Goal: Transaction & Acquisition: Book appointment/travel/reservation

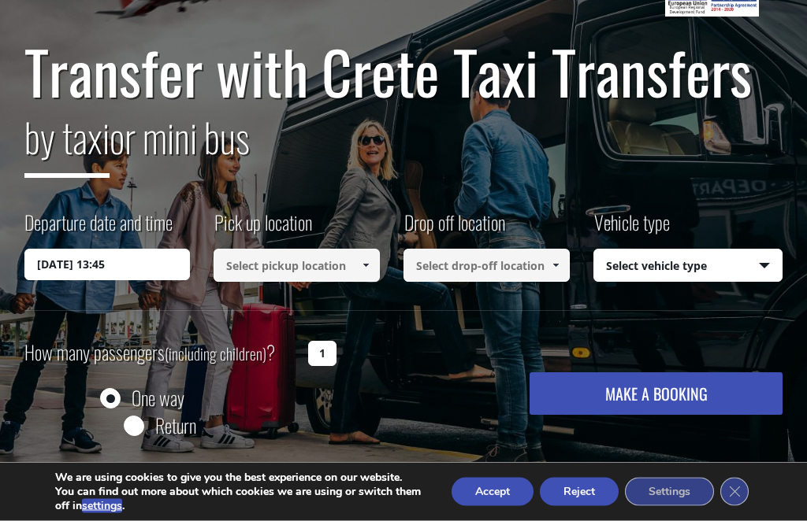
scroll to position [130, 0]
click at [65, 268] on input "[DATE] 13:45" at bounding box center [107, 265] width 166 height 32
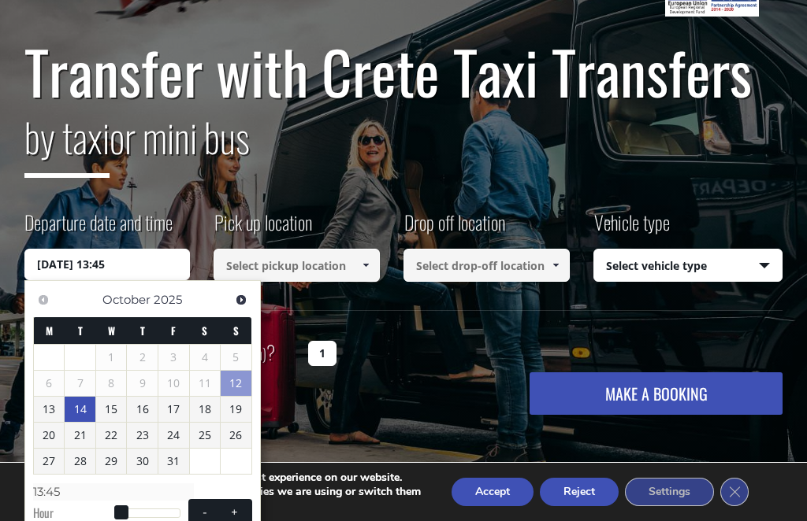
click at [76, 411] on link "14" at bounding box center [80, 409] width 31 height 25
click at [125, 515] on span at bounding box center [121, 514] width 14 height 14
click at [239, 509] on span at bounding box center [234, 514] width 13 height 13
type input "[DATE] 01:00"
type input "01:00"
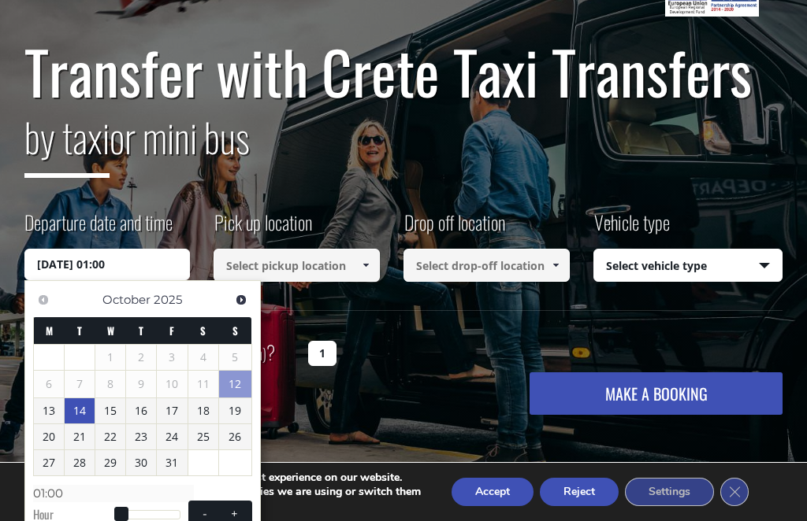
click at [239, 508] on span at bounding box center [234, 514] width 13 height 13
type input "[DATE] 02:00"
type input "02:00"
click at [237, 510] on span at bounding box center [234, 514] width 13 height 13
type input "[DATE] 03:00"
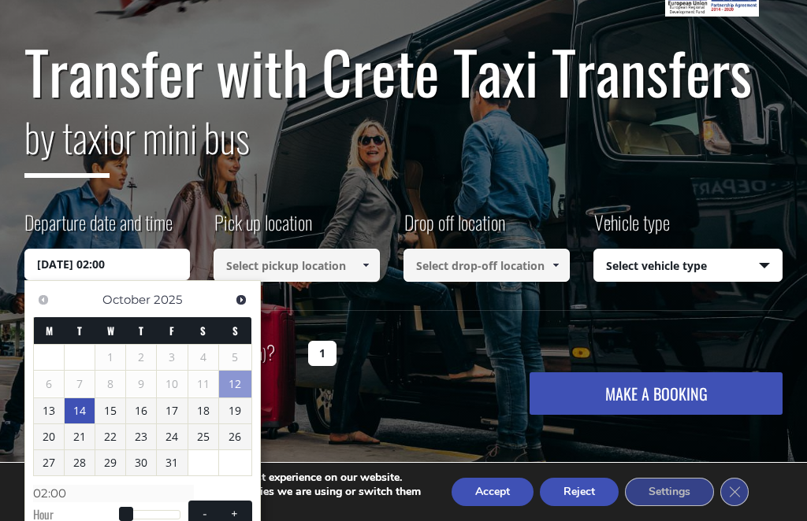
type input "03:00"
type input "[DATE] 03:01"
type input "03:01"
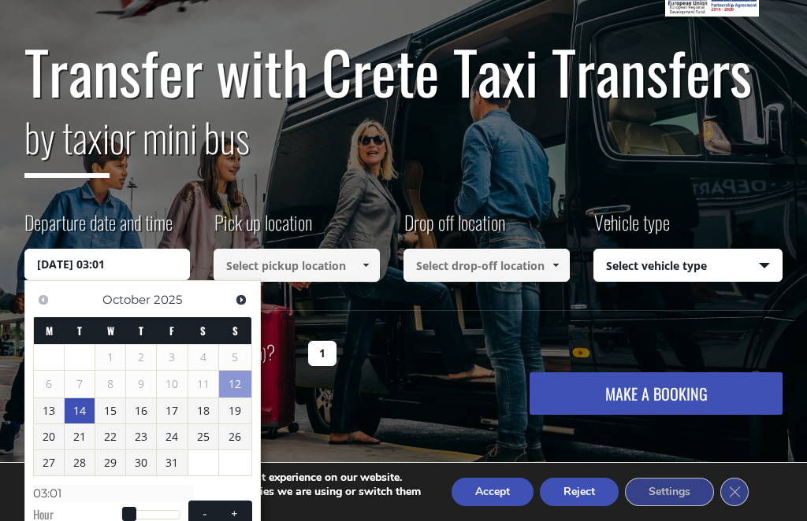
type input "[DATE] 03:02"
type input "03:02"
type input "[DATE] 03:03"
type input "03:03"
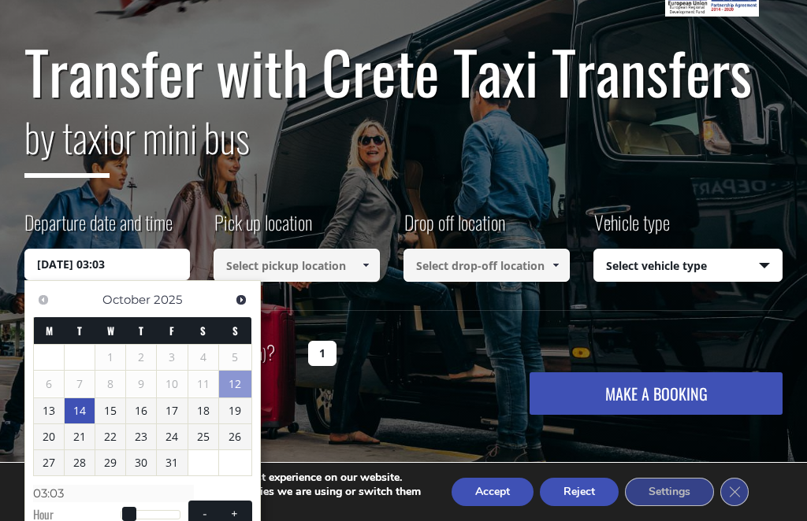
type input "[DATE] 03:04"
type input "03:04"
type input "[DATE] 03:05"
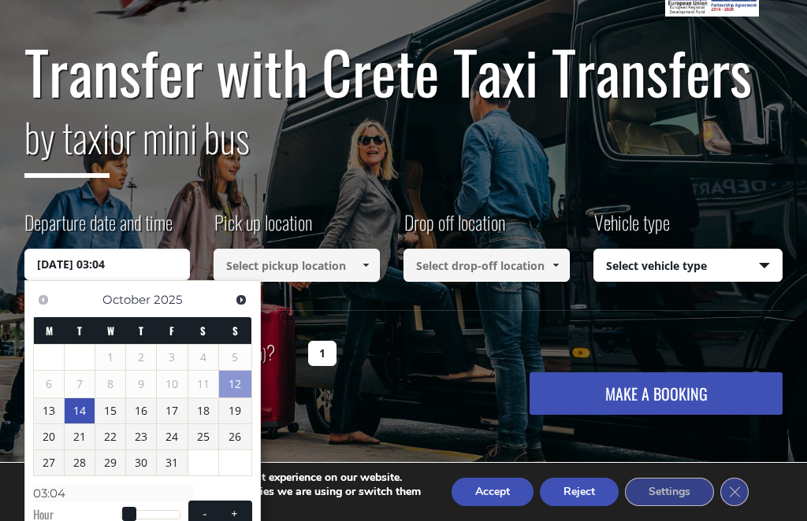
type input "03:05"
type input "[DATE] 03:06"
type input "03:06"
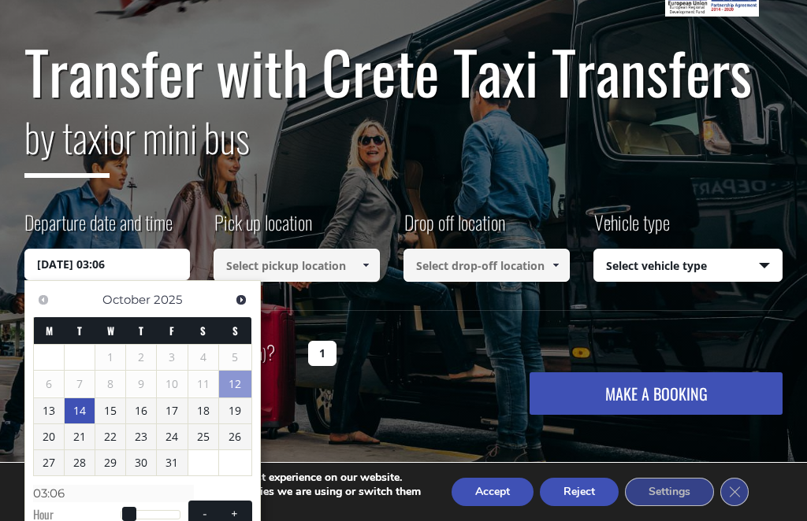
type input "[DATE] 03:07"
type input "03:07"
type input "[DATE] 03:08"
type input "03:08"
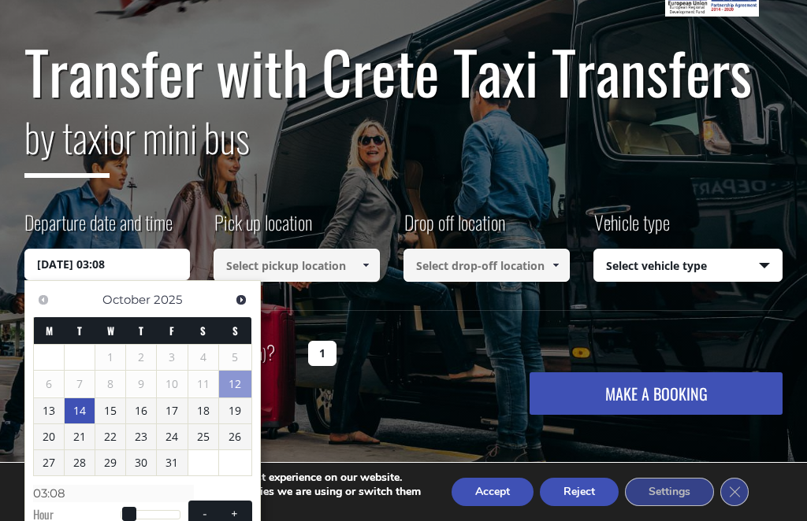
type input "[DATE] 03:09"
type input "03:09"
type input "[DATE] 03:37"
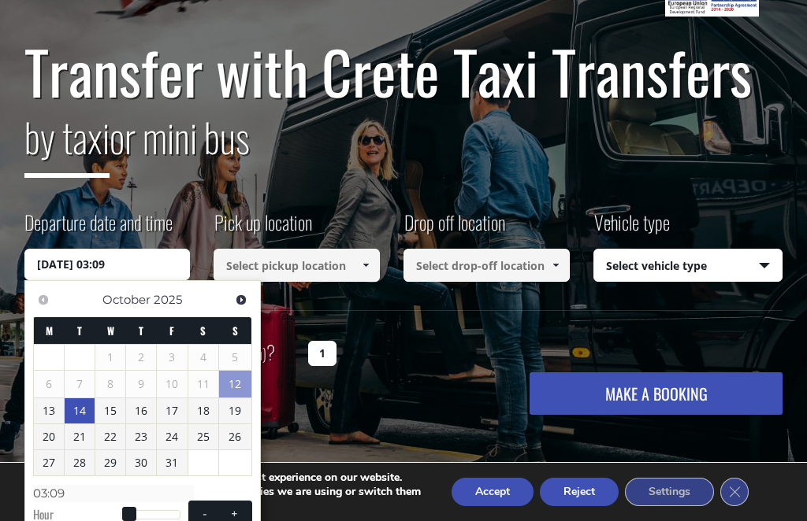
type input "03:37"
type input "[DATE] 03:38"
type input "03:38"
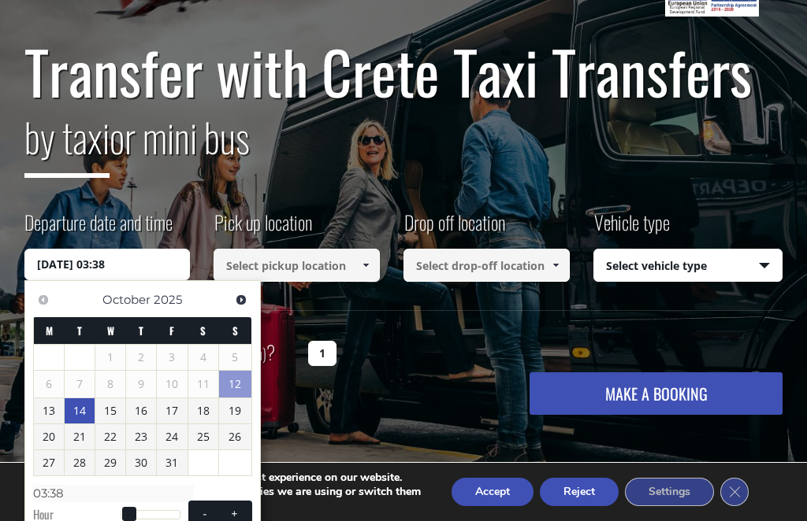
type input "[DATE] 03:39"
type input "03:39"
type input "[DATE] 03:40"
type input "03:40"
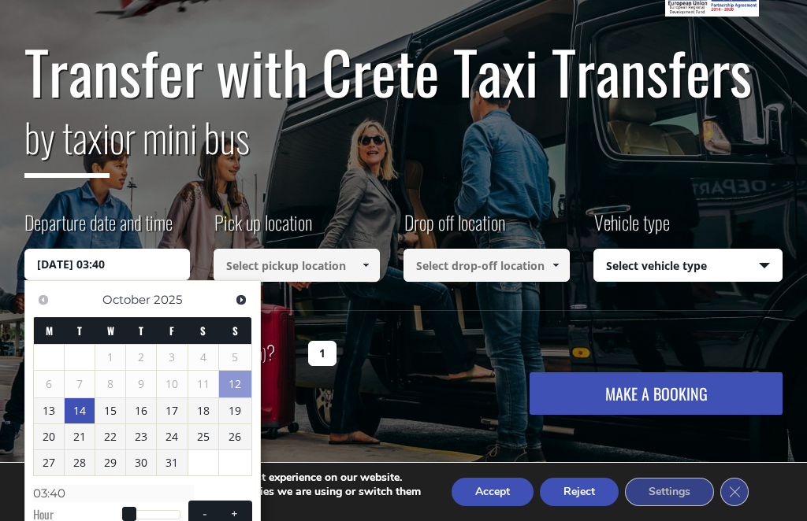
click at [324, 258] on input at bounding box center [296, 265] width 166 height 33
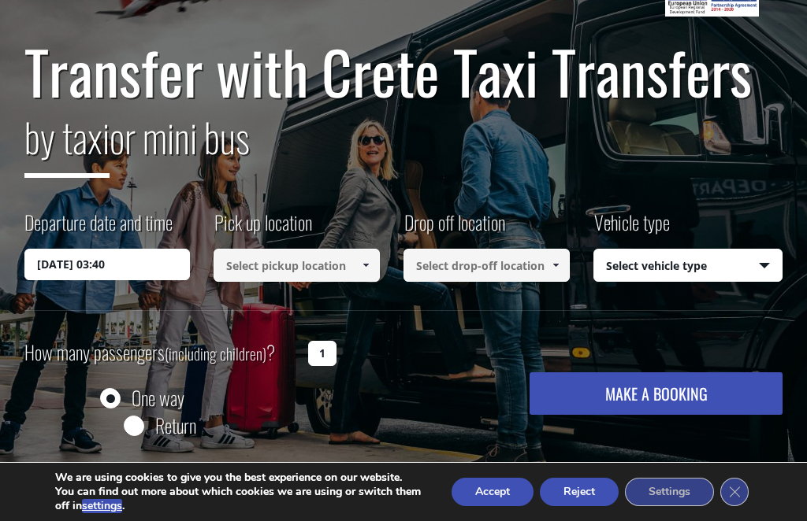
click at [258, 265] on input at bounding box center [296, 265] width 166 height 33
paste input "The flat is 43A, right by the roundabout."
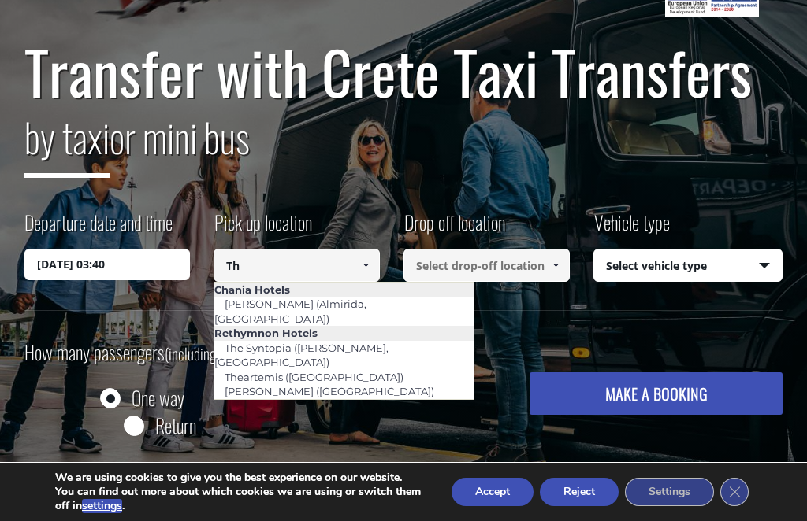
type input "T"
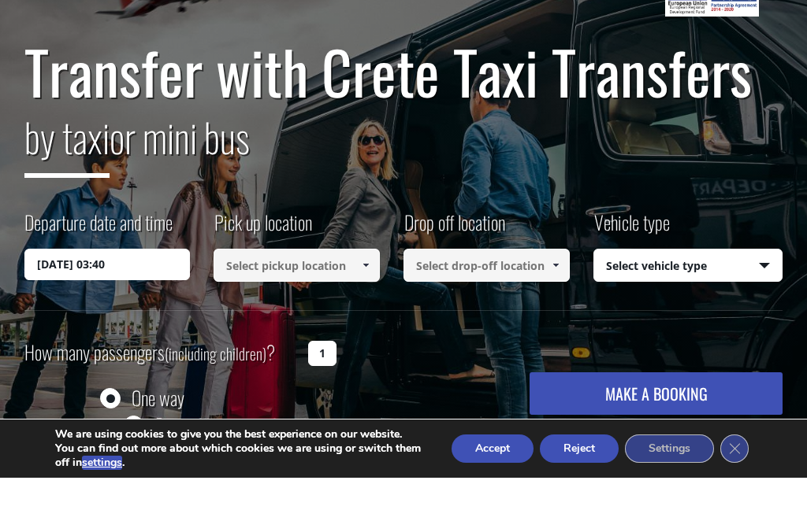
scroll to position [75, 0]
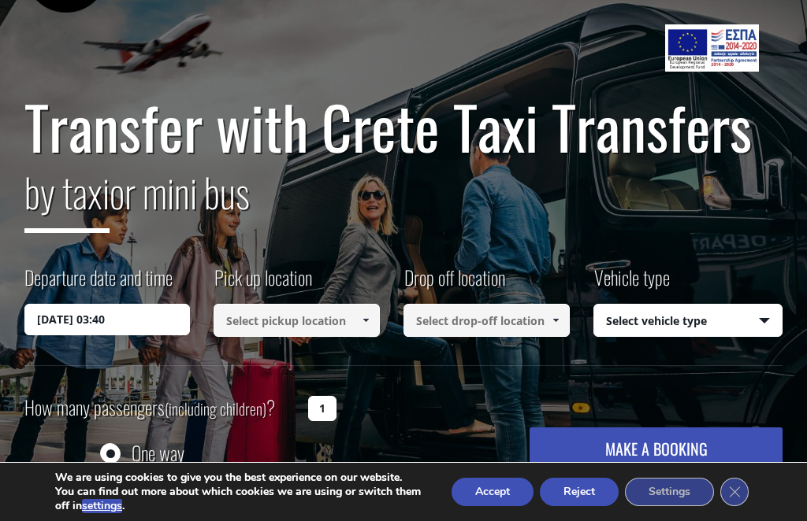
click at [254, 317] on input at bounding box center [296, 320] width 166 height 33
paste input "Nikolaou [STREET_ADDRESS]"
type input "Nikolaou [STREET_ADDRESS]"
click at [462, 313] on input at bounding box center [486, 320] width 166 height 33
click at [443, 314] on input at bounding box center [486, 320] width 166 height 33
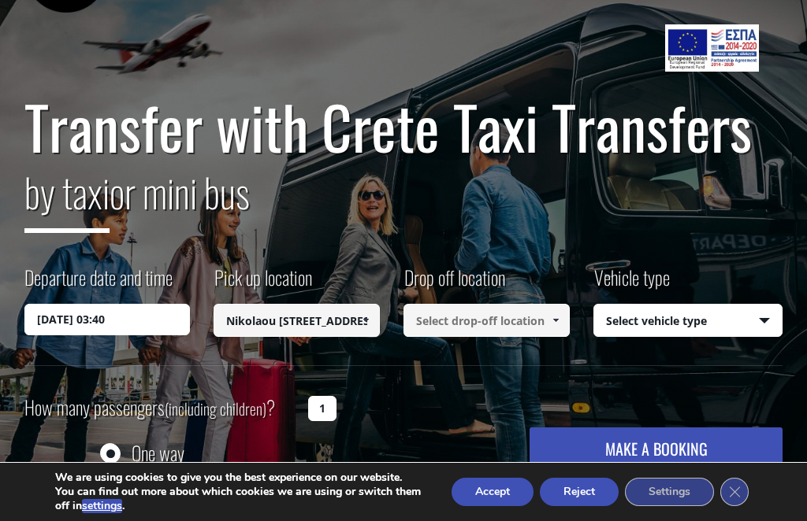
click at [453, 323] on input at bounding box center [486, 320] width 166 height 33
click at [555, 312] on link at bounding box center [555, 320] width 26 height 33
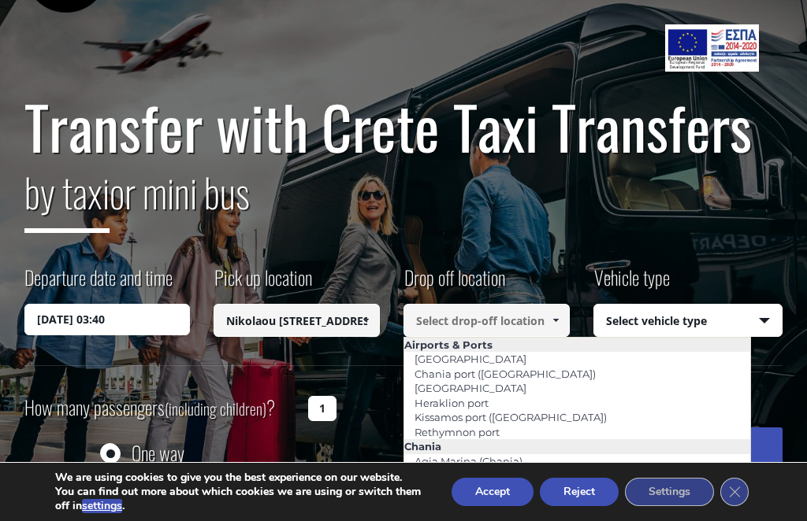
click at [432, 384] on link "[GEOGRAPHIC_DATA]" at bounding box center [470, 388] width 132 height 22
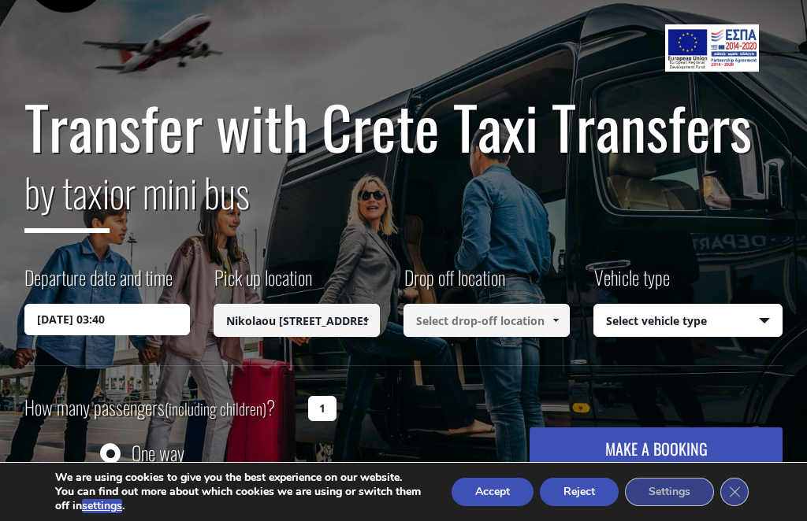
type input "[GEOGRAPHIC_DATA]"
click at [766, 311] on select "Select vehicle type Taxi (4 passengers) Mercedes E Class Mini Van (7 passengers…" at bounding box center [688, 321] width 188 height 33
click at [760, 317] on select "Select vehicle type Taxi (4 passengers) Mercedes E Class Mini Van (7 passengers…" at bounding box center [688, 321] width 188 height 33
select select "540"
click at [322, 406] on input "1" at bounding box center [322, 408] width 28 height 25
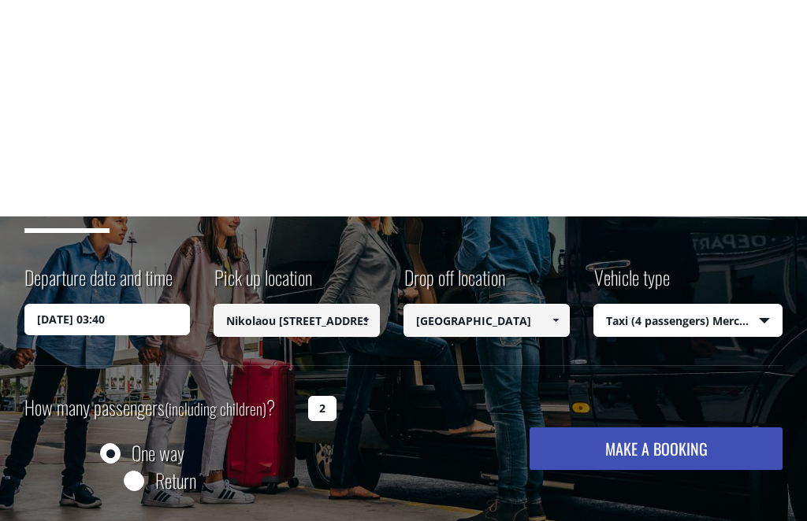
scroll to position [284, 0]
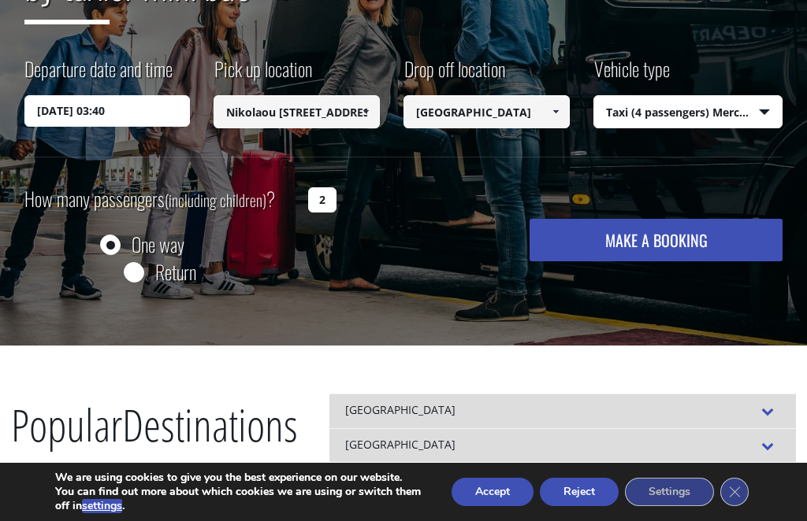
type input "2"
click at [640, 236] on button "MAKE A BOOKING" at bounding box center [655, 240] width 253 height 43
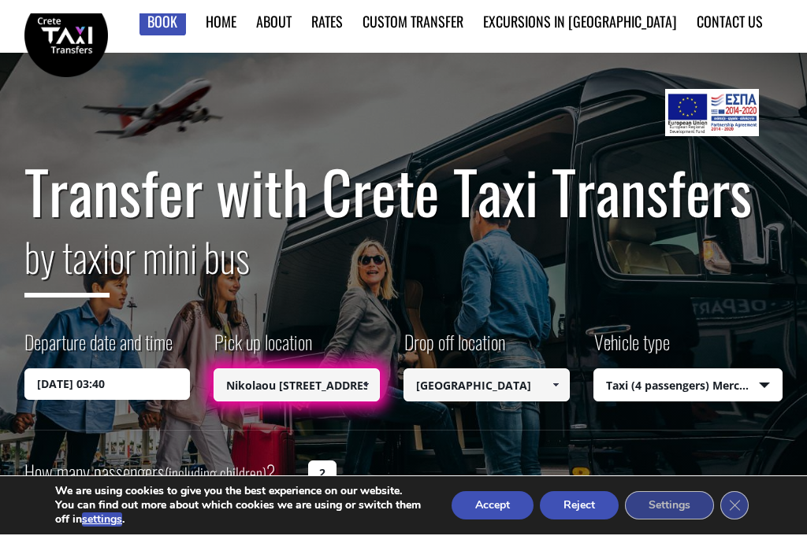
scroll to position [15, 0]
